Goal: Find specific page/section: Find specific page/section

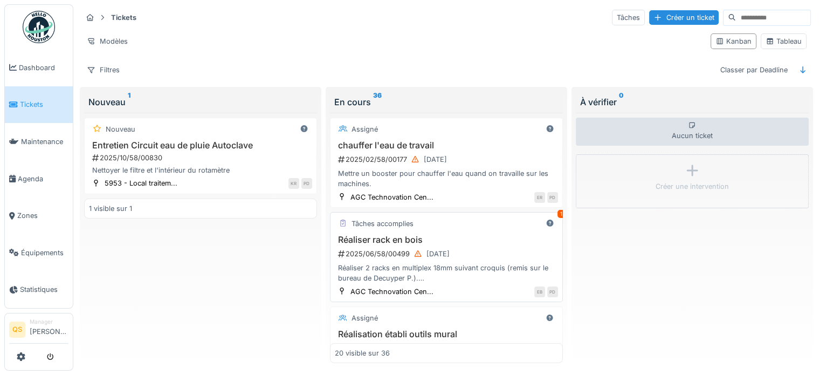
click at [483, 242] on h3 "Réaliser rack en bois" at bounding box center [446, 240] width 223 height 10
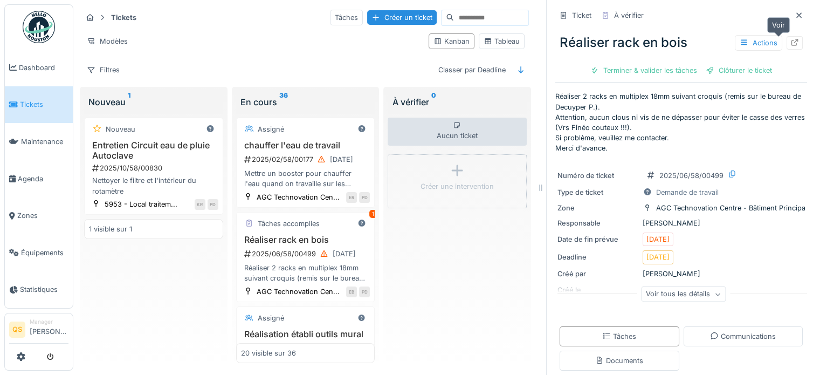
click at [792, 42] on icon at bounding box center [795, 42] width 7 height 7
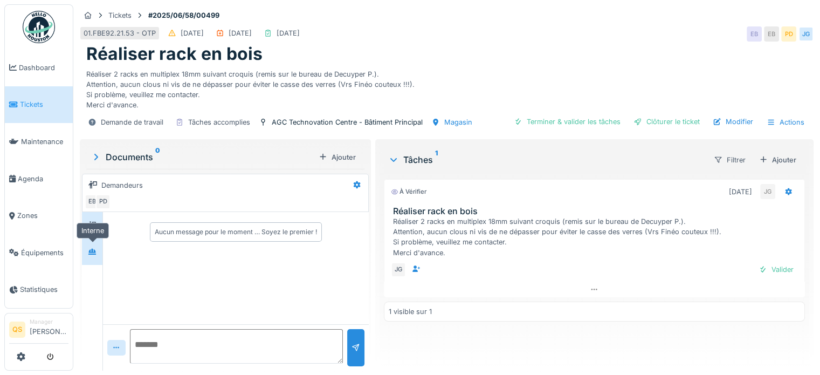
click at [93, 251] on icon at bounding box center [92, 252] width 8 height 6
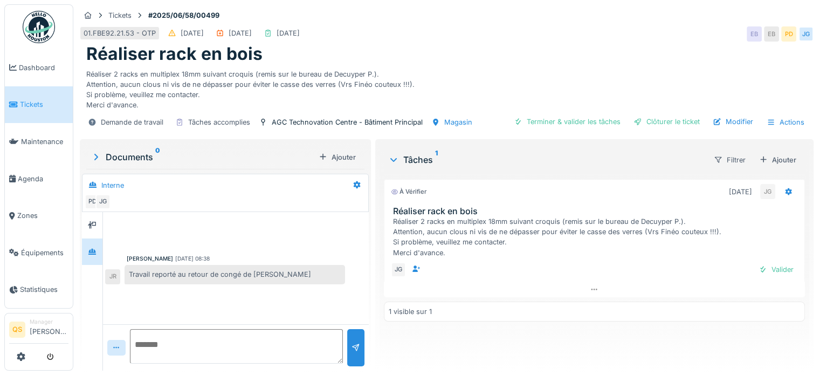
click at [17, 99] on li "Tickets" at bounding box center [38, 104] width 59 height 10
